Goal: Transaction & Acquisition: Purchase product/service

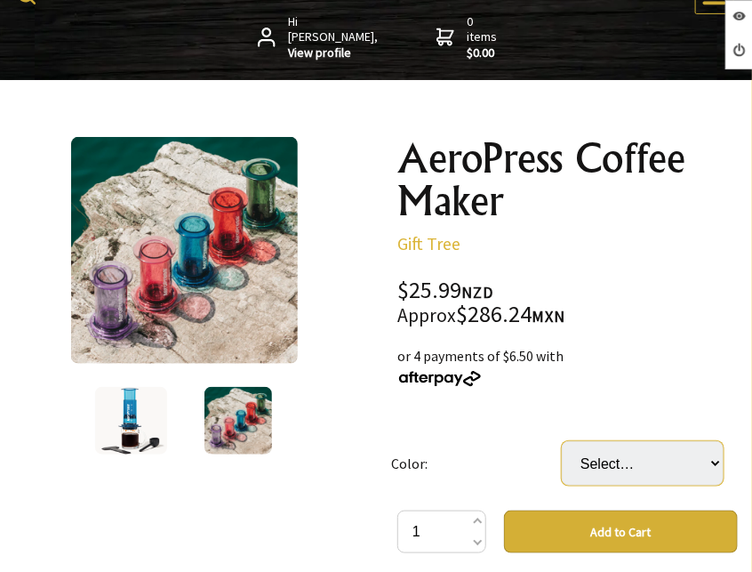
click at [583, 462] on select "Select… Clear Blue Green Pink Purple Black Red" at bounding box center [643, 463] width 162 height 44
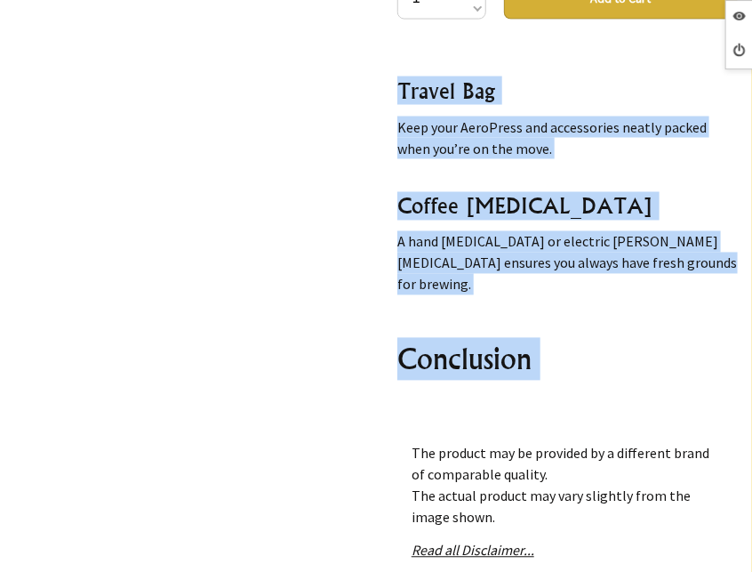
scroll to position [6857, 0]
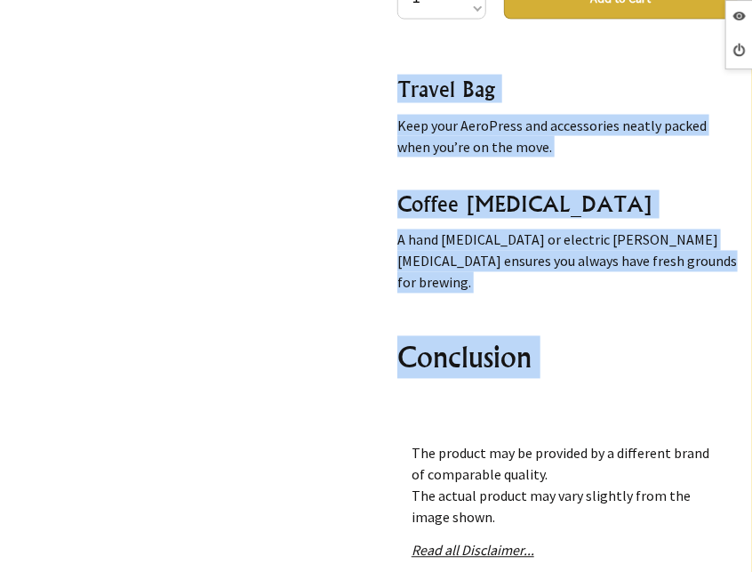
drag, startPoint x: 403, startPoint y: 65, endPoint x: 707, endPoint y: 372, distance: 432.1
click at [707, 372] on div "AeroPress Coffee Maker – The Ultimate Brew for Coffee Lovers in [GEOGRAPHIC_DAT…" at bounding box center [568, 224] width 341 height 356
copy div "LoreMipsu Dolors Ametc – Adi Elitsedd Eius tem Incidi Utlabo et Dol Magnaal Eni…"
click at [503, 233] on div "AeroPress Coffee Maker – The Ultimate Brew for Coffee Lovers in [GEOGRAPHIC_DAT…" at bounding box center [568, 224] width 341 height 356
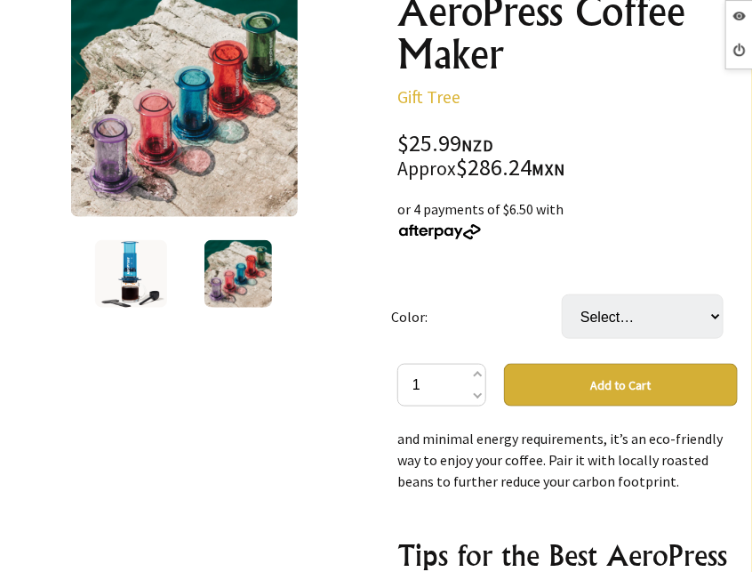
scroll to position [356, 0]
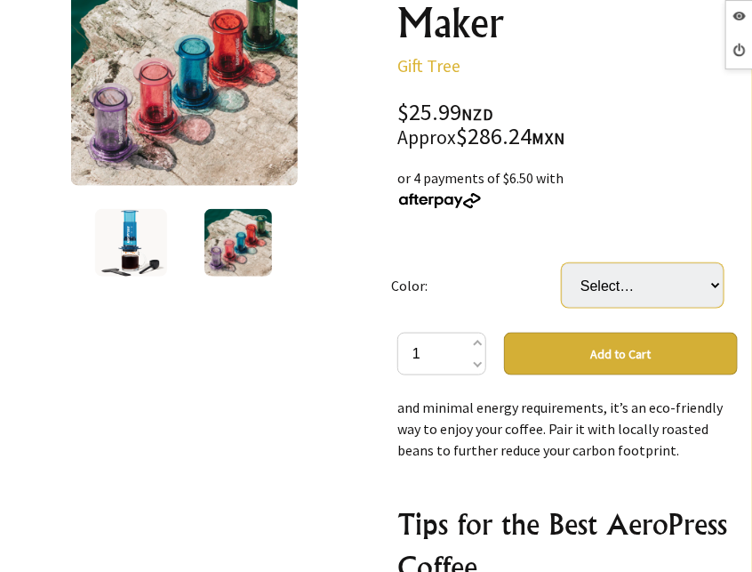
click at [666, 275] on select "Select… Clear Blue Green Pink Purple Black Red" at bounding box center [643, 285] width 162 height 44
select select "Blue"
click at [562, 263] on select "Select… Clear Blue Green Pink Purple Black Red" at bounding box center [643, 285] width 162 height 44
